Goal: Check status

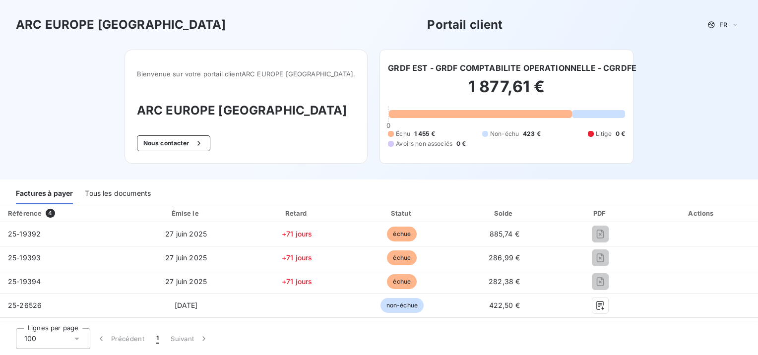
drag, startPoint x: 690, startPoint y: 82, endPoint x: 611, endPoint y: 59, distance: 82.9
click at [690, 83] on div "ARC [GEOGRAPHIC_DATA] [GEOGRAPHIC_DATA] Portail client FR Bienvenue sur votre p…" at bounding box center [379, 90] width 758 height 180
click at [700, 56] on div "ARC [GEOGRAPHIC_DATA] [GEOGRAPHIC_DATA] Portail client FR Bienvenue sur votre p…" at bounding box center [379, 90] width 758 height 180
click at [627, 53] on div "ARC [GEOGRAPHIC_DATA] [GEOGRAPHIC_DATA] Portail client FR Bienvenue sur votre p…" at bounding box center [379, 90] width 758 height 180
